Goal: Task Accomplishment & Management: Manage account settings

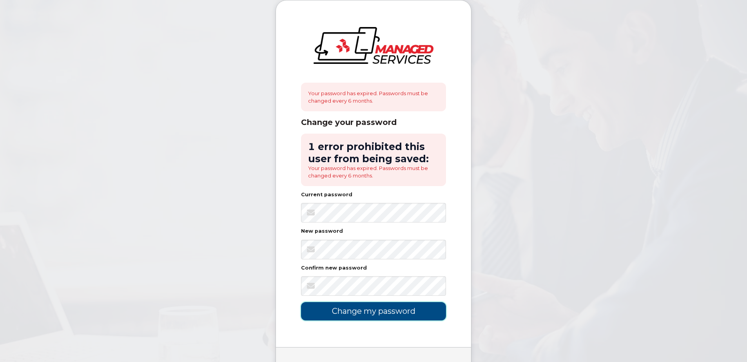
click at [367, 317] on input "Change my password" at bounding box center [373, 311] width 145 height 18
click at [229, 230] on body "Your password has expired. Passwords must be changed every 6 months. Change you…" at bounding box center [373, 202] width 747 height 404
click at [232, 267] on body "Your password has expired. Passwords must be changed every 6 months. Change you…" at bounding box center [373, 202] width 747 height 404
click at [366, 313] on input "Change my password" at bounding box center [373, 311] width 145 height 18
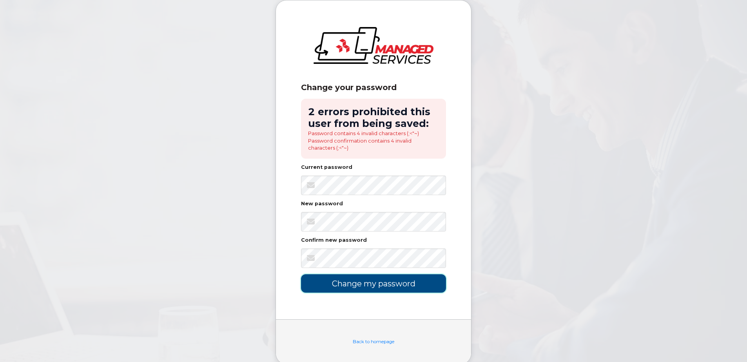
click at [350, 277] on input "Change my password" at bounding box center [373, 283] width 145 height 18
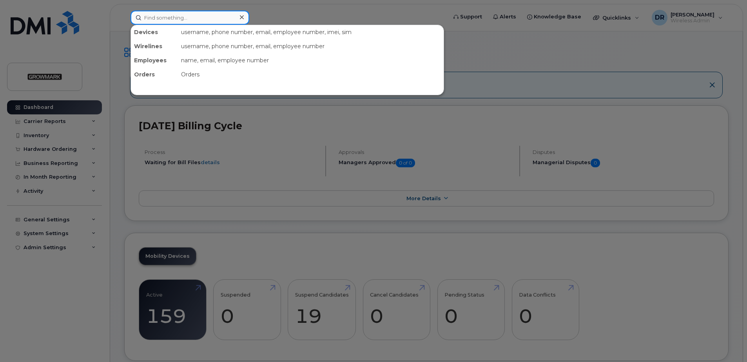
paste input "[PHONE_NUMBER]"
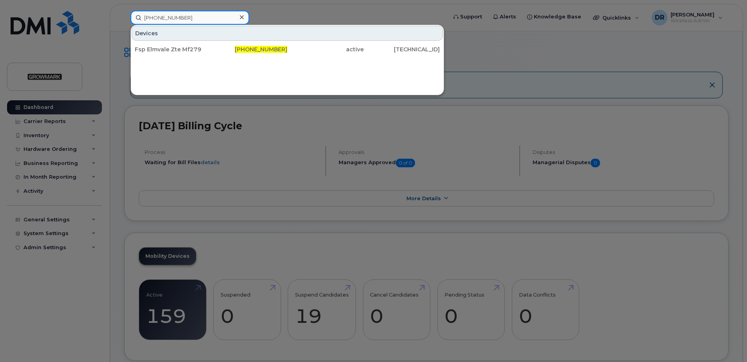
type input "[PHONE_NUMBER]"
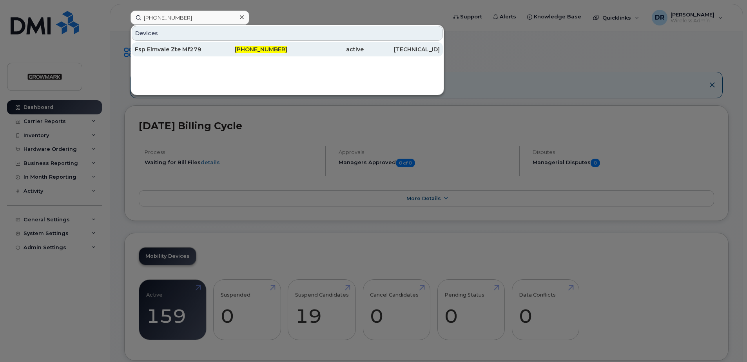
click at [199, 49] on div "Fsp Elmvale Zte Mf279" at bounding box center [173, 49] width 76 height 8
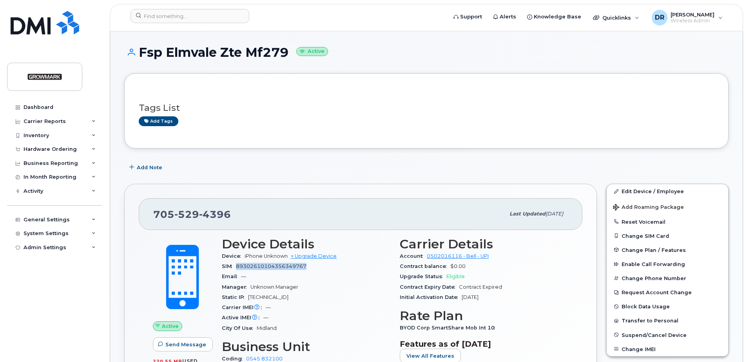
drag, startPoint x: 239, startPoint y: 265, endPoint x: 307, endPoint y: 264, distance: 68.2
click at [307, 264] on div "SIM 89302610104356349767" at bounding box center [306, 266] width 168 height 10
drag, startPoint x: 307, startPoint y: 264, endPoint x: 300, endPoint y: 264, distance: 6.3
